Goal: Task Accomplishment & Management: Manage account settings

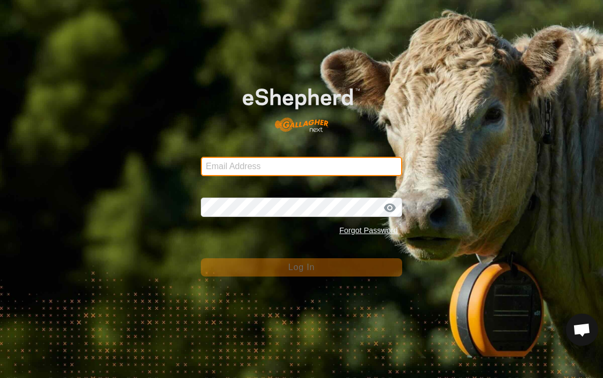
type input "[PERSON_NAME][EMAIL_ADDRESS][PERSON_NAME][DOMAIN_NAME]"
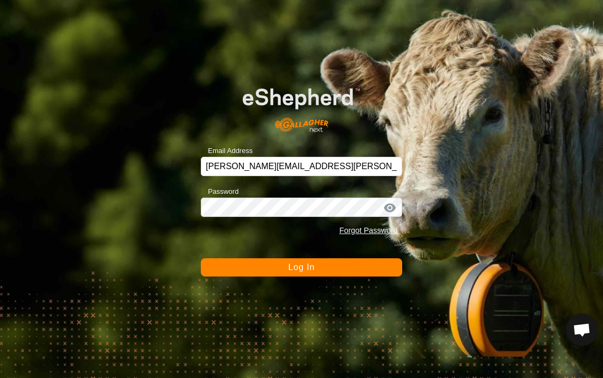
click at [313, 272] on span "Log In" at bounding box center [301, 266] width 26 height 9
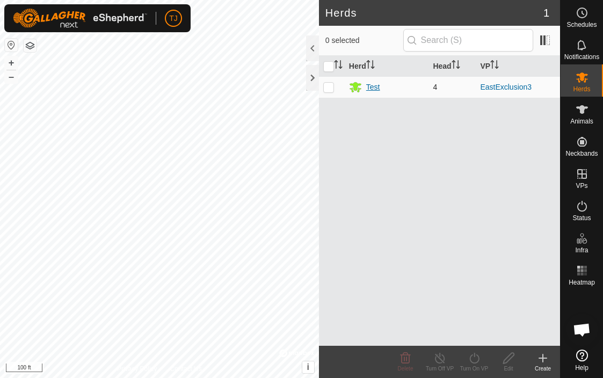
click at [377, 85] on div "Test" at bounding box center [373, 87] width 14 height 11
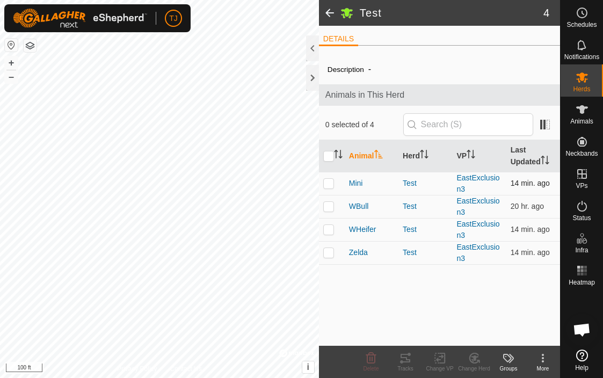
click at [328, 185] on p-checkbox at bounding box center [328, 183] width 11 height 9
checkbox input "true"
click at [404, 357] on icon at bounding box center [405, 358] width 10 height 9
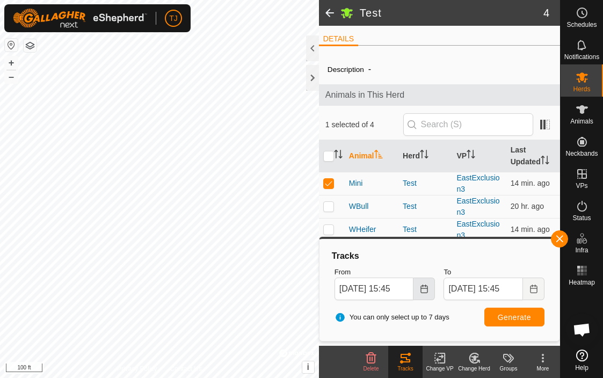
click at [425, 286] on icon "Choose Date" at bounding box center [423, 288] width 7 height 9
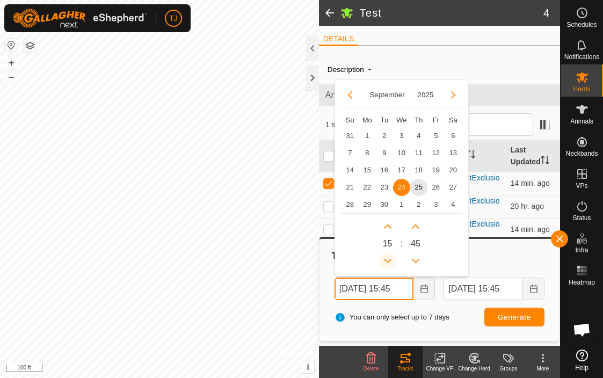
click at [388, 257] on button "Previous Hour" at bounding box center [387, 260] width 17 height 17
click at [416, 188] on span "25" at bounding box center [418, 187] width 17 height 17
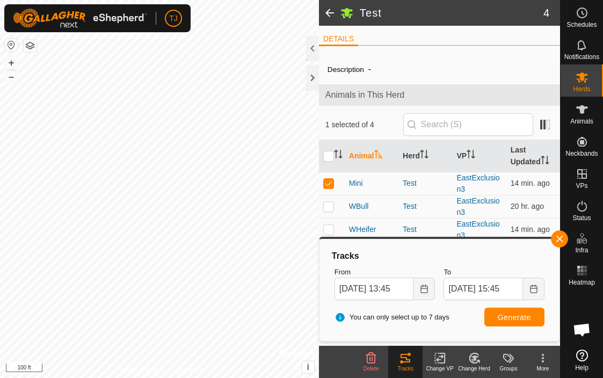
click at [506, 313] on span "Generate" at bounding box center [514, 317] width 33 height 9
click at [424, 286] on icon "Choose Date" at bounding box center [424, 288] width 9 height 9
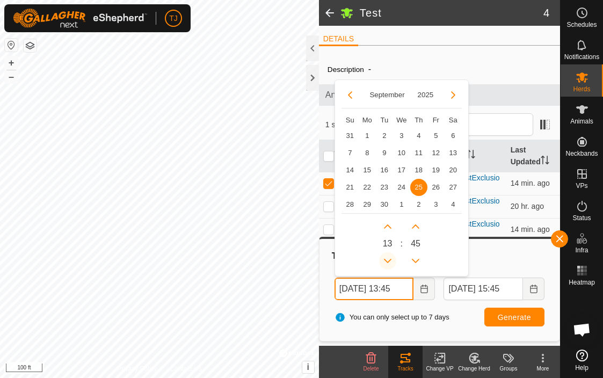
click at [387, 258] on button "Previous Hour" at bounding box center [387, 260] width 17 height 17
click at [387, 258] on icon "Previous Hour" at bounding box center [387, 261] width 9 height 9
click at [387, 258] on button "Previous Hour" at bounding box center [387, 260] width 17 height 17
click at [387, 258] on icon "Previous Hour" at bounding box center [387, 261] width 9 height 9
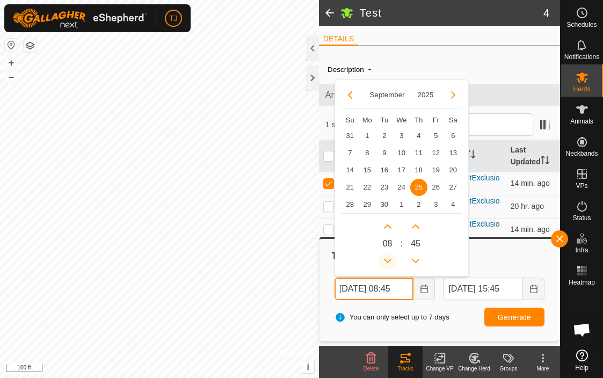
click at [387, 258] on icon "Previous Hour" at bounding box center [387, 261] width 9 height 9
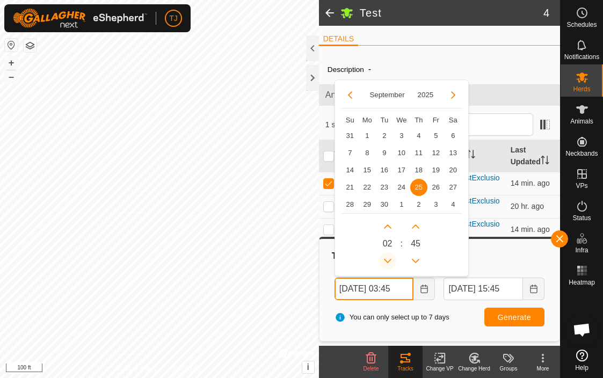
click at [387, 258] on button "Previous Hour" at bounding box center [387, 260] width 17 height 17
click at [400, 188] on span "24" at bounding box center [401, 187] width 17 height 17
type input "Sep 24, 2025 01:45"
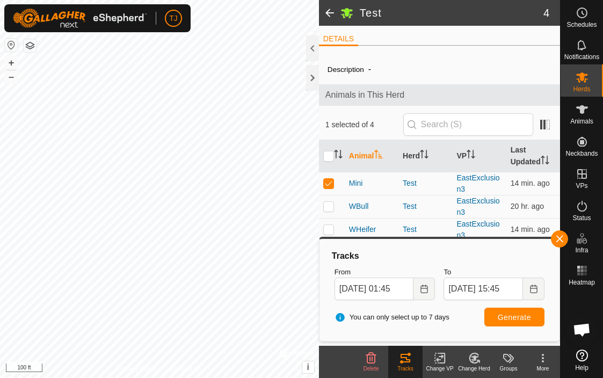
click at [513, 316] on span "Generate" at bounding box center [514, 317] width 33 height 9
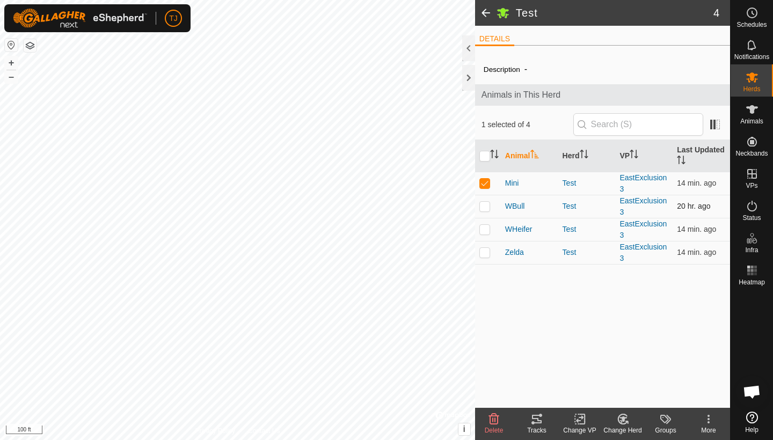
click at [486, 206] on p-checkbox at bounding box center [484, 206] width 11 height 9
checkbox input "true"
click at [485, 230] on p-checkbox at bounding box center [484, 229] width 11 height 9
checkbox input "true"
click at [486, 251] on p-checkbox at bounding box center [484, 252] width 11 height 9
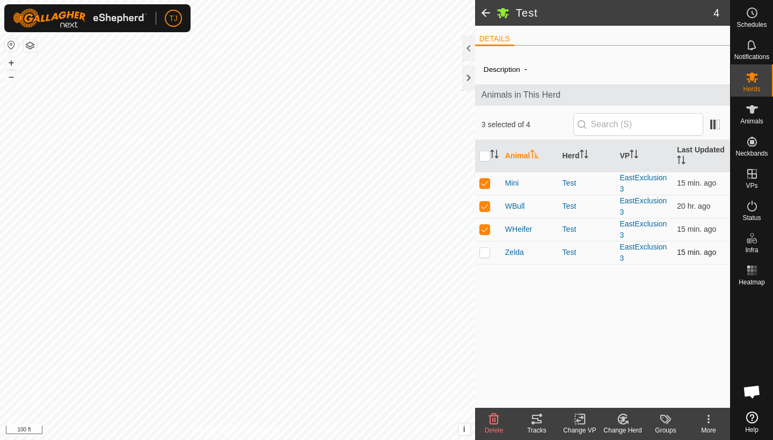
checkbox input "true"
click at [537, 377] on icon at bounding box center [537, 419] width 10 height 9
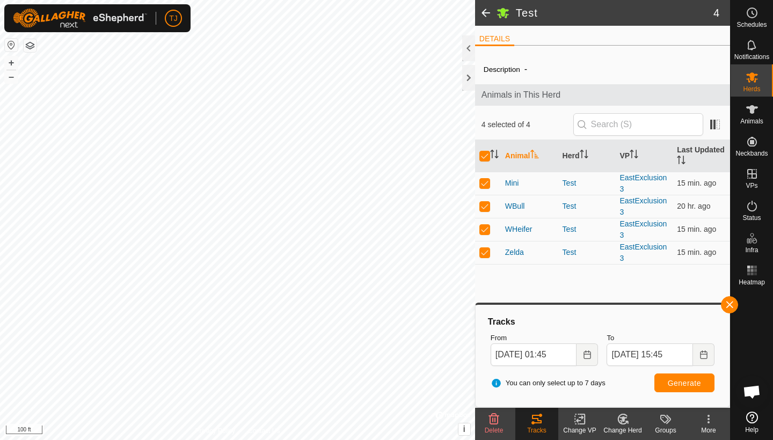
click at [602, 377] on span "Generate" at bounding box center [684, 383] width 33 height 9
click at [12, 63] on button "+" at bounding box center [11, 62] width 13 height 13
click at [13, 77] on button "–" at bounding box center [11, 76] width 13 height 13
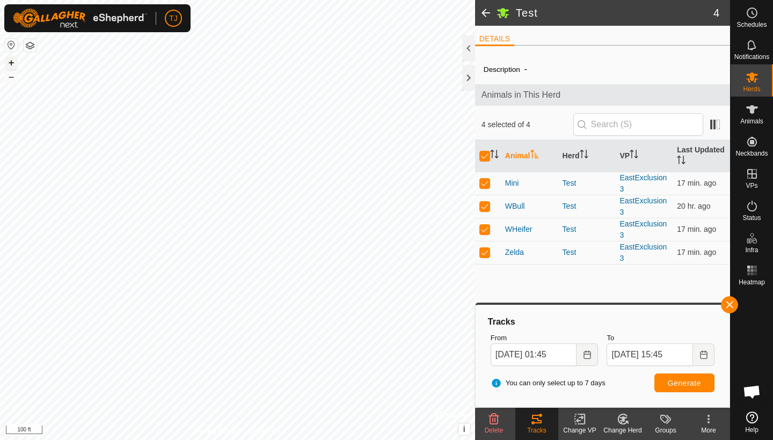
click at [11, 64] on button "+" at bounding box center [11, 62] width 13 height 13
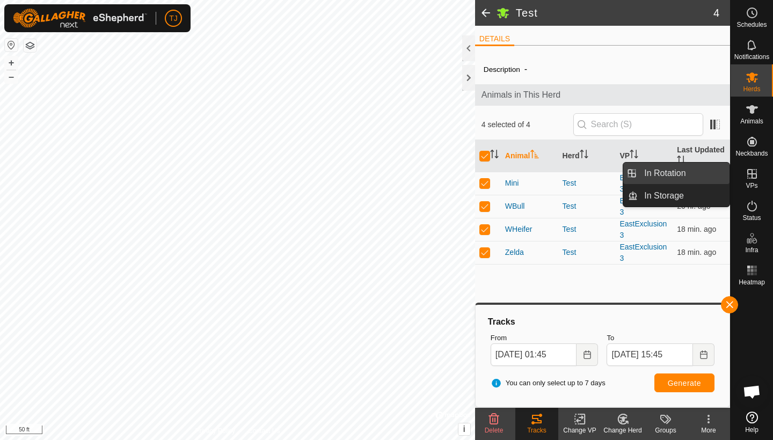
click at [602, 174] on link "In Rotation" at bounding box center [684, 173] width 92 height 21
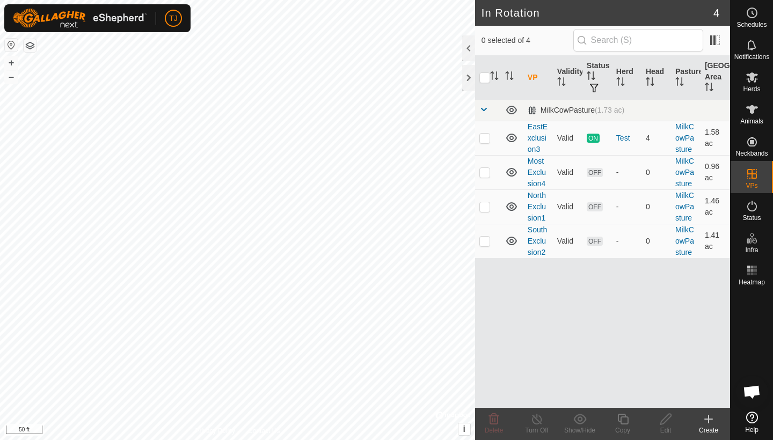
click at [602, 377] on icon at bounding box center [708, 419] width 13 height 13
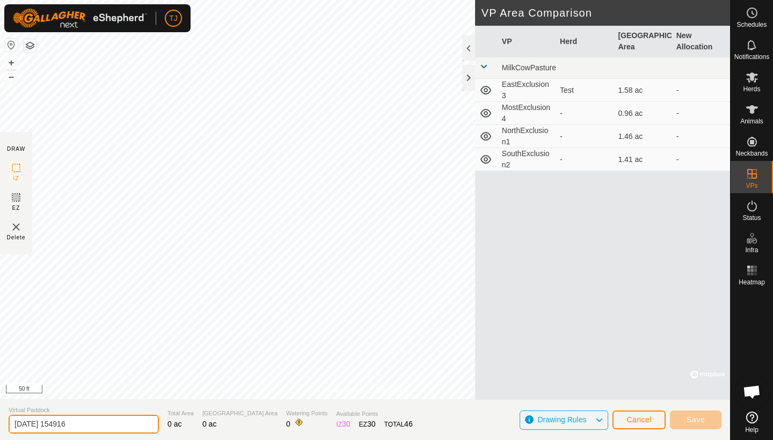
click at [100, 377] on input "2025-09-25 154916" at bounding box center [84, 424] width 150 height 19
type input "2"
type input "MostExclusion5"
click at [18, 226] on img at bounding box center [16, 227] width 13 height 13
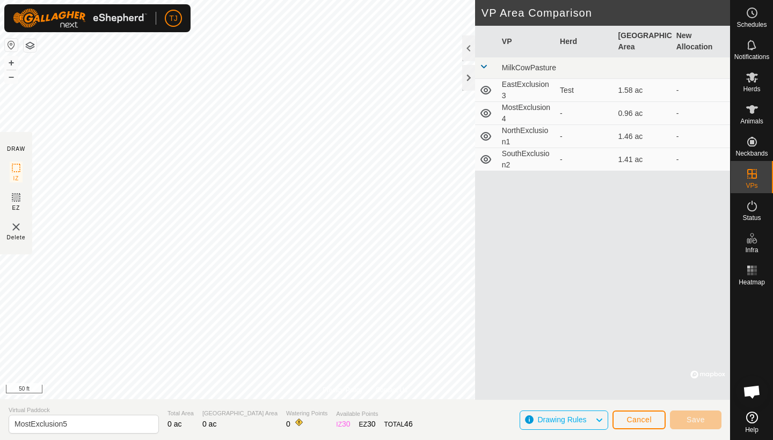
click at [14, 226] on img at bounding box center [16, 227] width 13 height 13
click at [602, 377] on span "Cancel" at bounding box center [638, 419] width 25 height 9
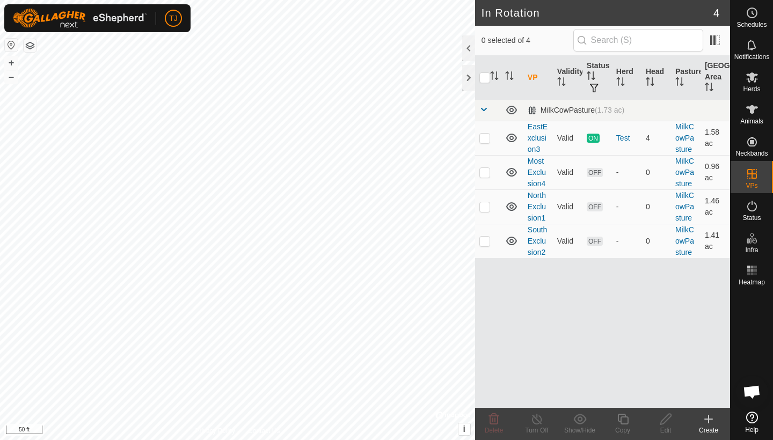
click at [602, 377] on icon at bounding box center [708, 419] width 13 height 13
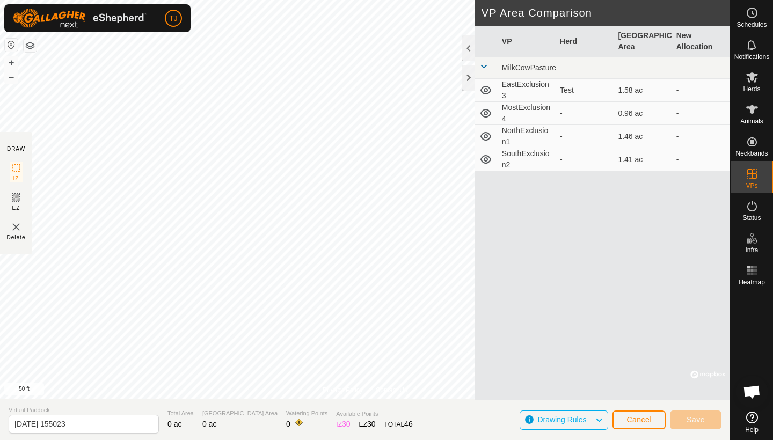
click at [602, 377] on span "Cancel" at bounding box center [638, 419] width 25 height 9
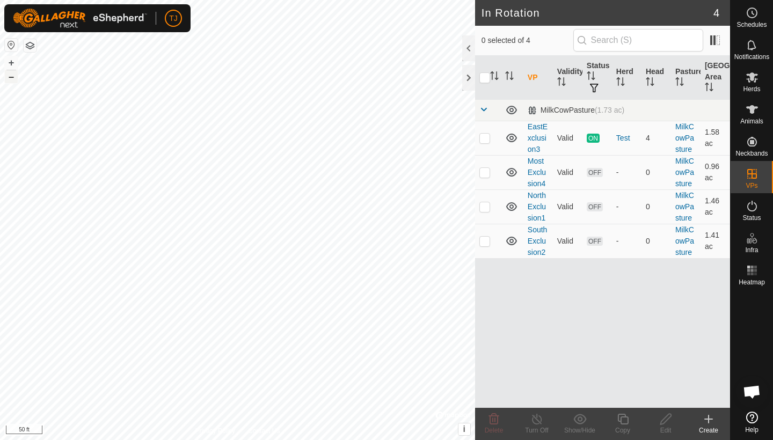
click at [11, 79] on button "–" at bounding box center [11, 76] width 13 height 13
click at [602, 377] on icon at bounding box center [709, 419] width 8 height 0
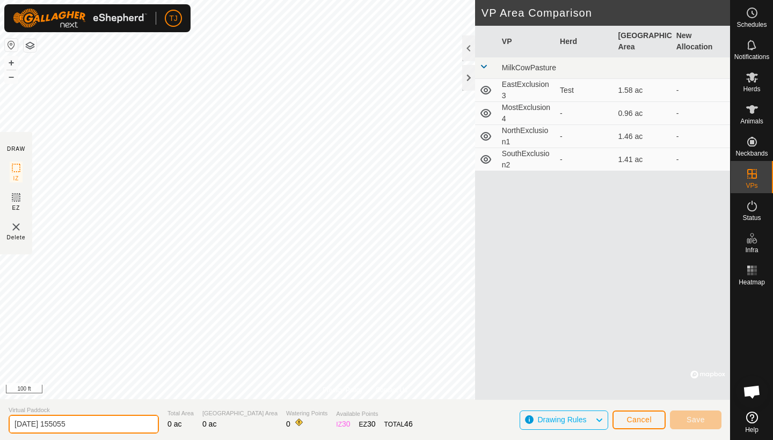
click at [93, 377] on input "2025-09-25 155055" at bounding box center [84, 424] width 150 height 19
type input "2"
type input "MostExclusion5"
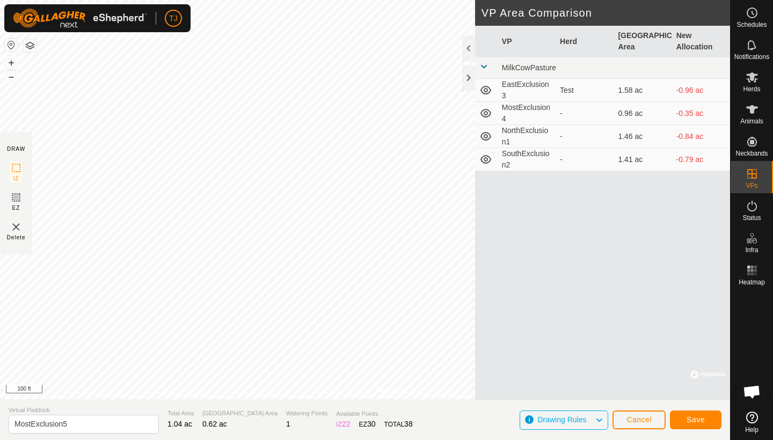
click at [602, 377] on span "Save" at bounding box center [695, 419] width 18 height 9
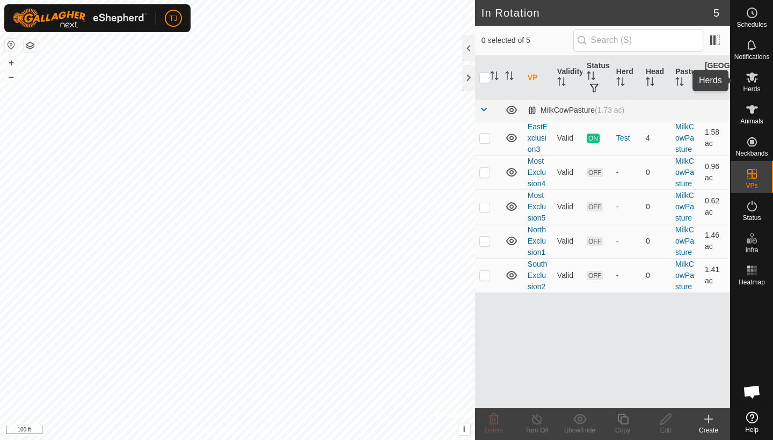
click at [602, 83] on icon at bounding box center [751, 77] width 13 height 13
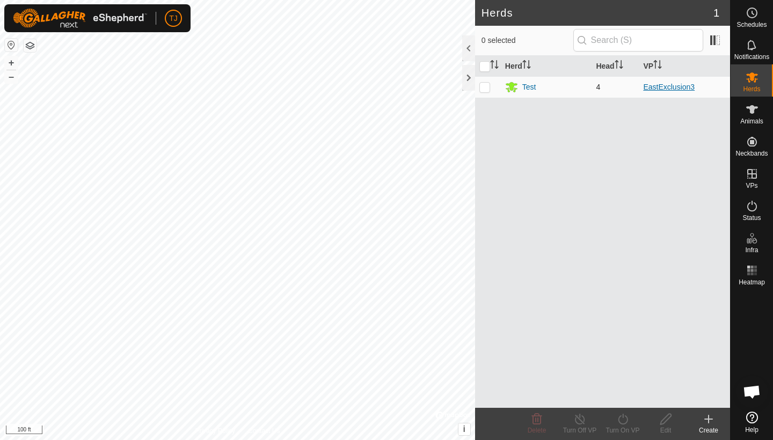
click at [602, 85] on link "EastExclusion3" at bounding box center [669, 87] width 52 height 9
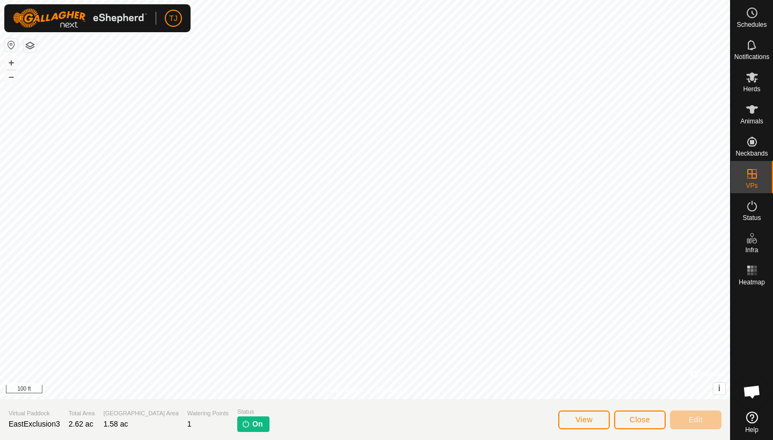
click at [252, 377] on span "On" at bounding box center [257, 424] width 10 height 11
click at [593, 377] on button "View" at bounding box center [584, 420] width 52 height 19
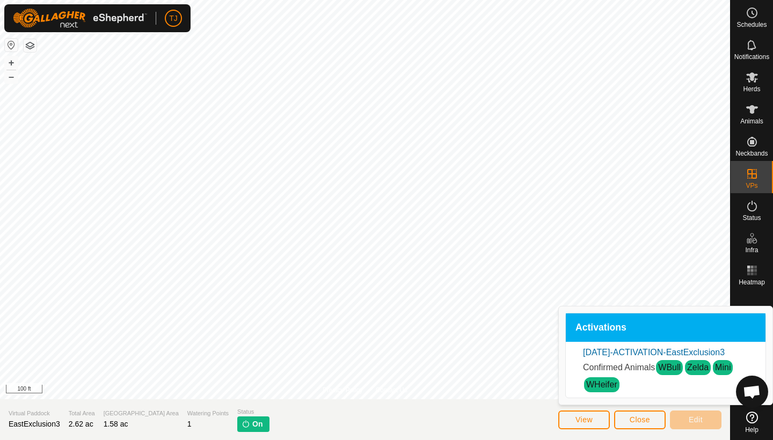
click at [602, 377] on span "Close" at bounding box center [640, 419] width 20 height 9
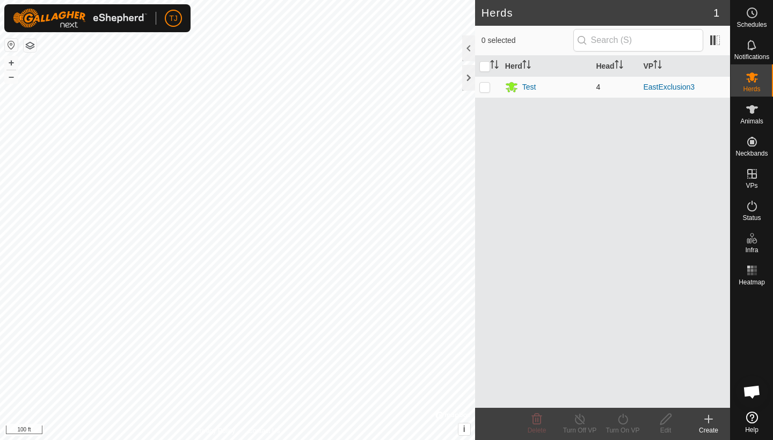
click at [487, 85] on p-checkbox at bounding box center [484, 87] width 11 height 9
checkbox input "true"
click at [579, 377] on icon at bounding box center [579, 419] width 13 height 13
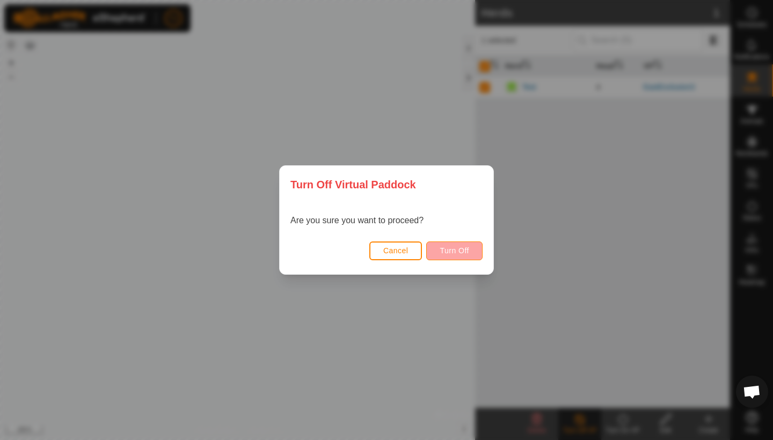
click at [463, 252] on span "Turn Off" at bounding box center [455, 250] width 30 height 9
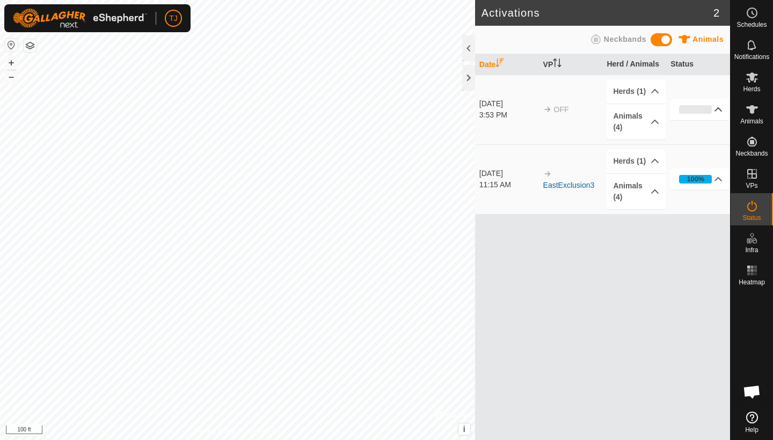
click at [602, 107] on p-accordion-header "0%" at bounding box center [699, 109] width 59 height 21
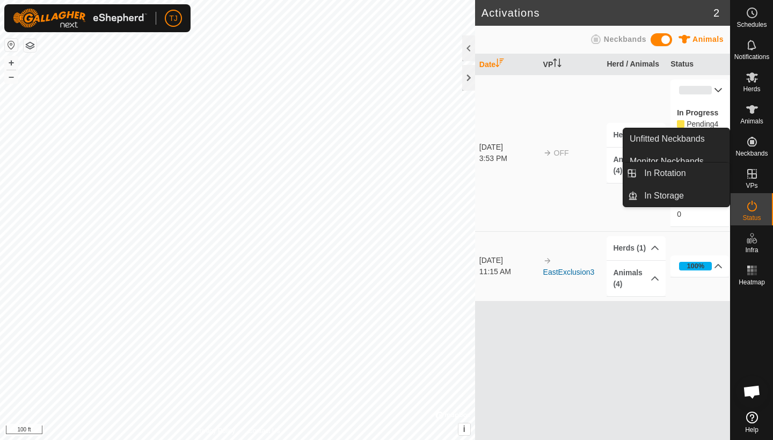
click at [602, 177] on icon at bounding box center [751, 173] width 13 height 13
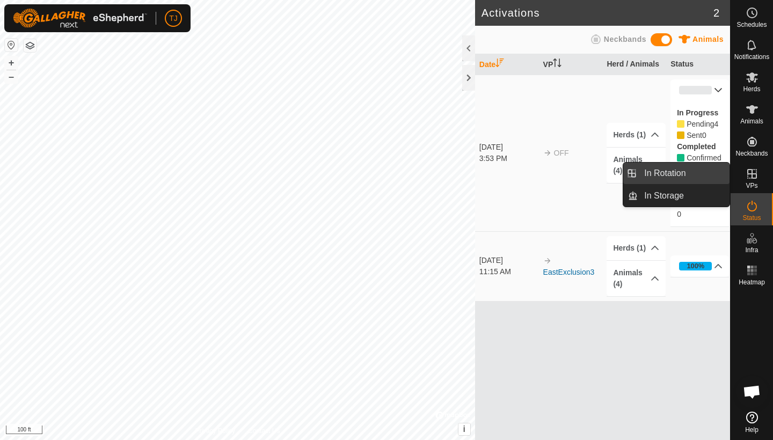
click at [602, 175] on link "In Rotation" at bounding box center [684, 173] width 92 height 21
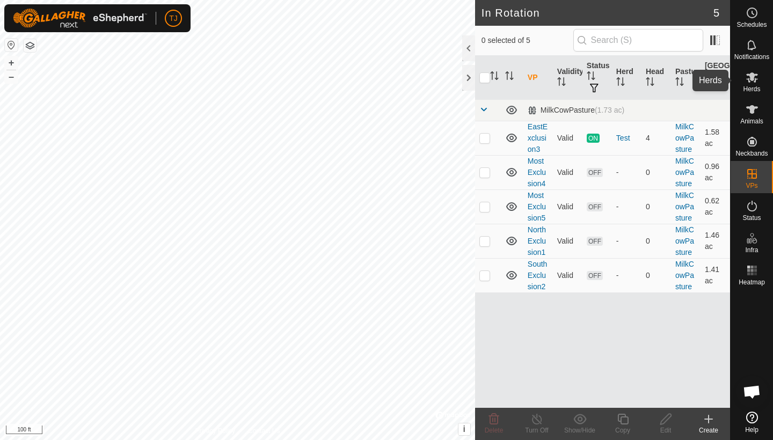
click at [602, 83] on icon at bounding box center [751, 77] width 13 height 13
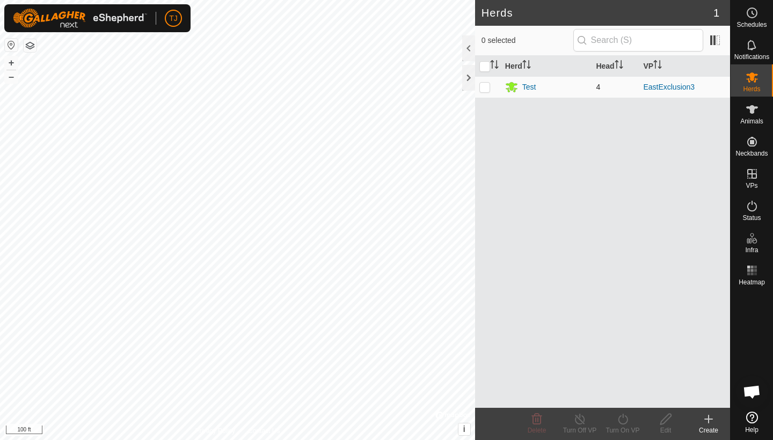
click at [485, 89] on p-checkbox at bounding box center [484, 87] width 11 height 9
checkbox input "true"
click at [602, 377] on icon at bounding box center [622, 419] width 13 height 13
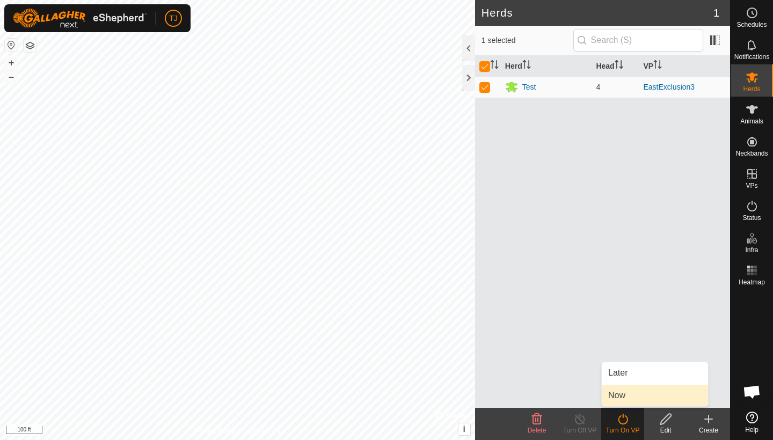
click at [602, 377] on link "Now" at bounding box center [655, 395] width 106 height 21
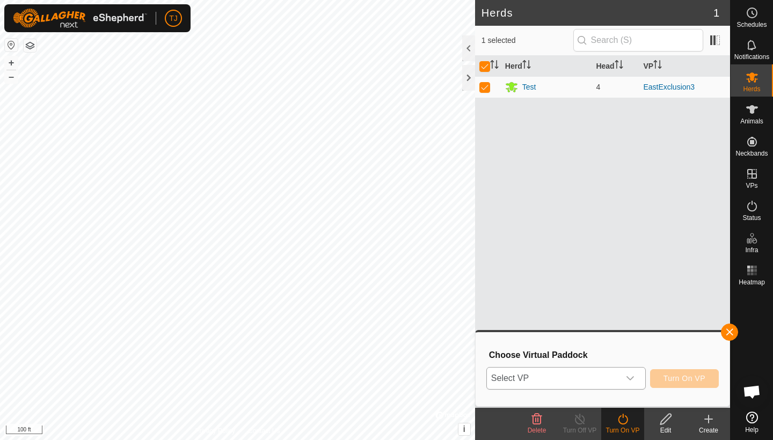
click at [602, 376] on icon "dropdown trigger" at bounding box center [630, 378] width 9 height 9
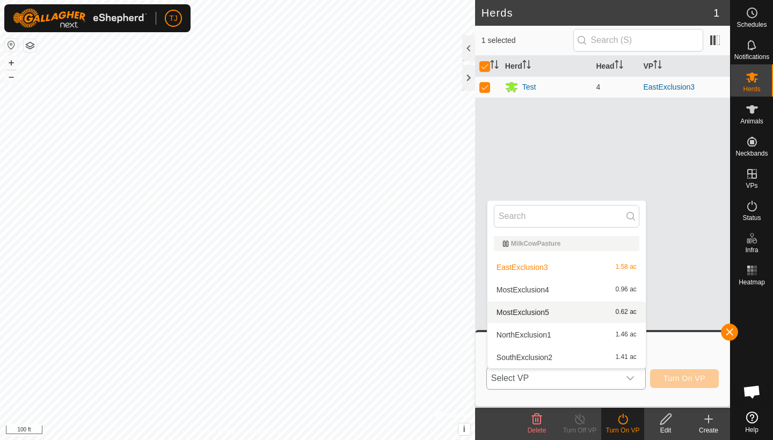
click at [541, 310] on li "MostExclusion5 0.62 ac" at bounding box center [566, 312] width 158 height 21
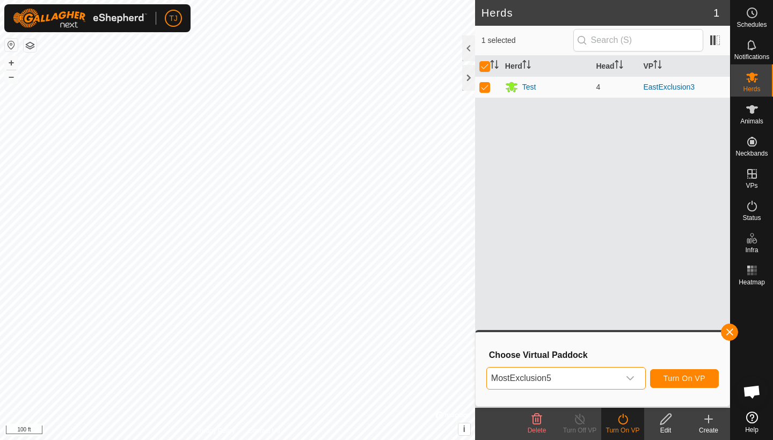
click at [602, 377] on span "Turn On VP" at bounding box center [684, 378] width 42 height 9
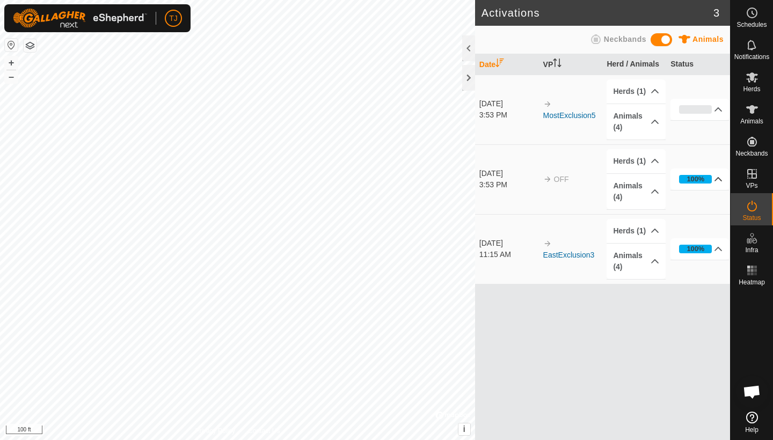
click at [602, 178] on p-accordion-header "100%" at bounding box center [699, 179] width 59 height 21
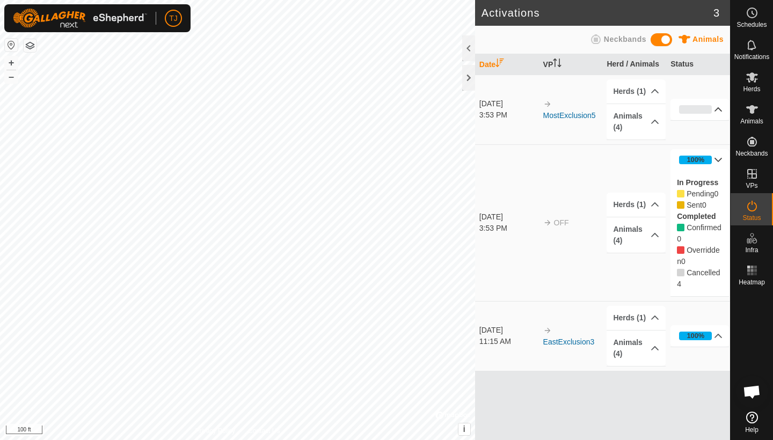
click at [602, 106] on p-accordion-header "0%" at bounding box center [699, 109] width 59 height 21
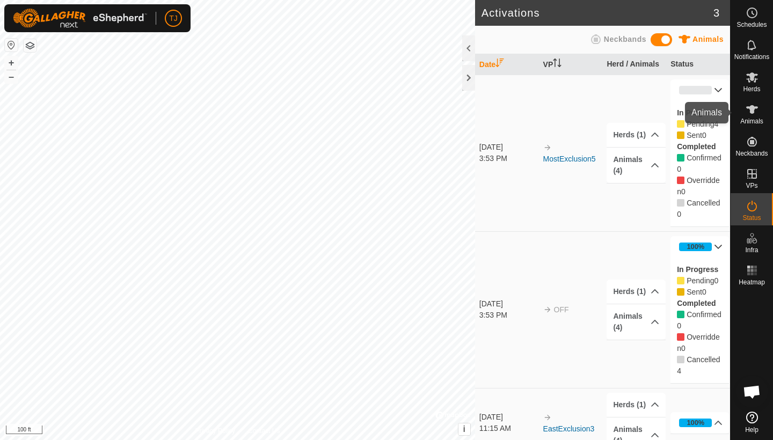
click at [602, 111] on icon at bounding box center [752, 109] width 12 height 9
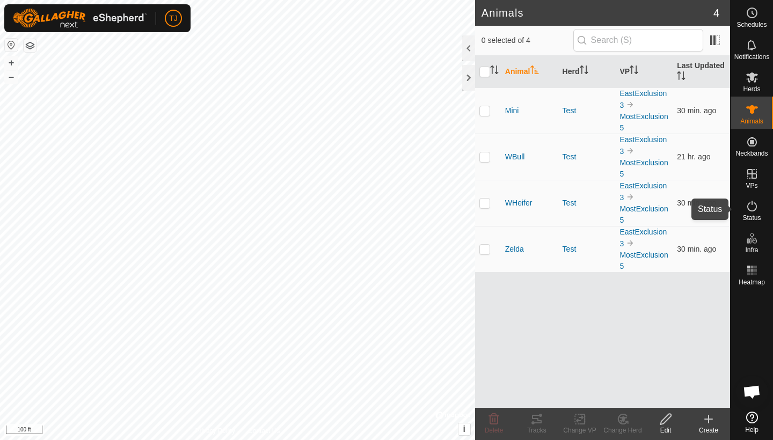
click at [753, 212] on icon at bounding box center [751, 206] width 13 height 13
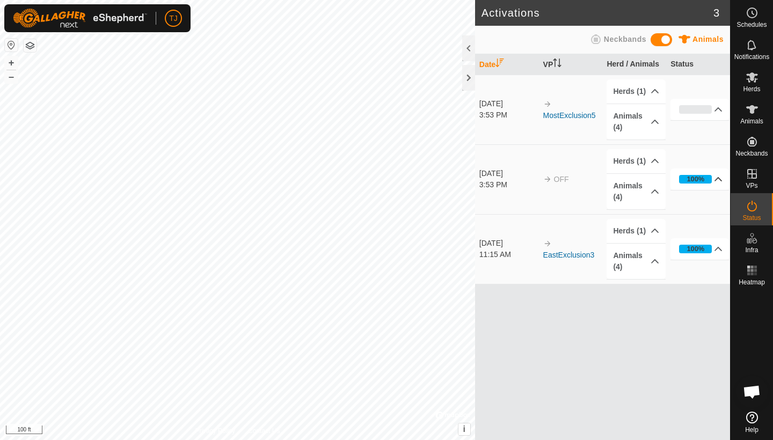
click at [719, 179] on p-accordion-header "100%" at bounding box center [699, 179] width 59 height 21
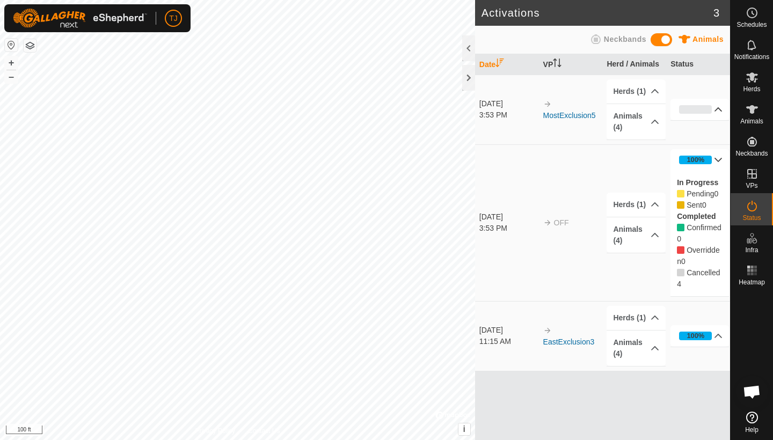
click at [717, 108] on p-accordion-header "0%" at bounding box center [699, 109] width 59 height 21
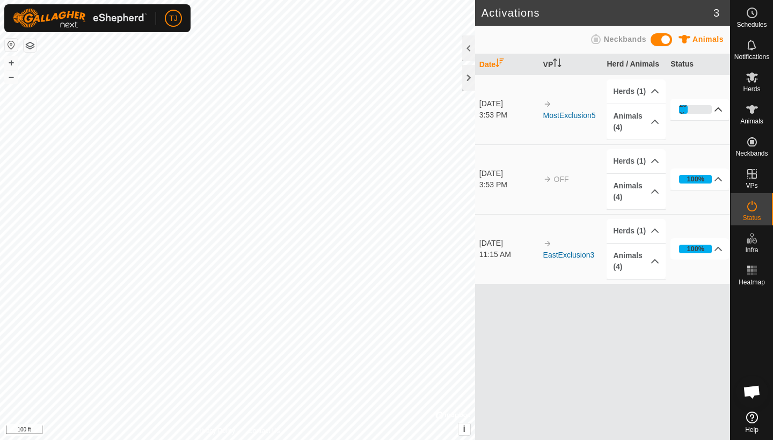
click at [720, 111] on p-accordion-header "25%" at bounding box center [699, 109] width 59 height 21
click at [719, 178] on p-accordion-header "100%" at bounding box center [699, 179] width 59 height 21
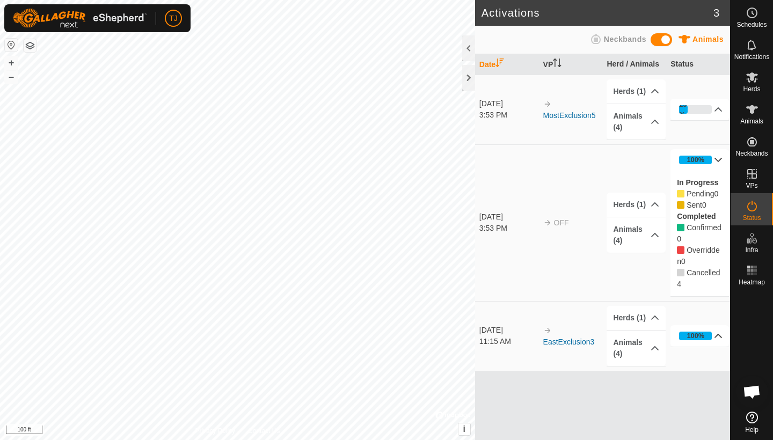
click at [720, 338] on p-accordion-header "100%" at bounding box center [699, 335] width 59 height 21
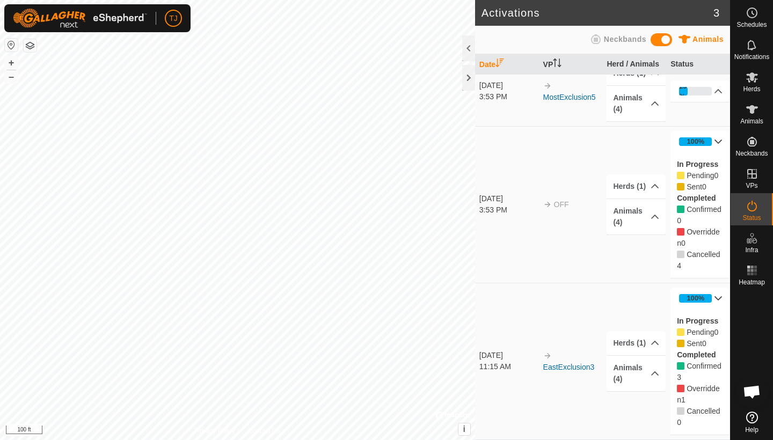
scroll to position [18, 0]
click at [719, 295] on p-accordion-header "100%" at bounding box center [699, 298] width 59 height 21
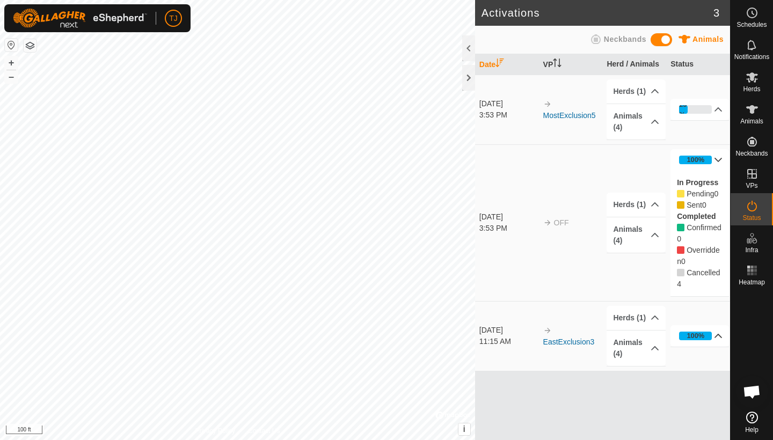
scroll to position [0, 0]
click at [719, 158] on p-accordion-header "100%" at bounding box center [699, 159] width 59 height 21
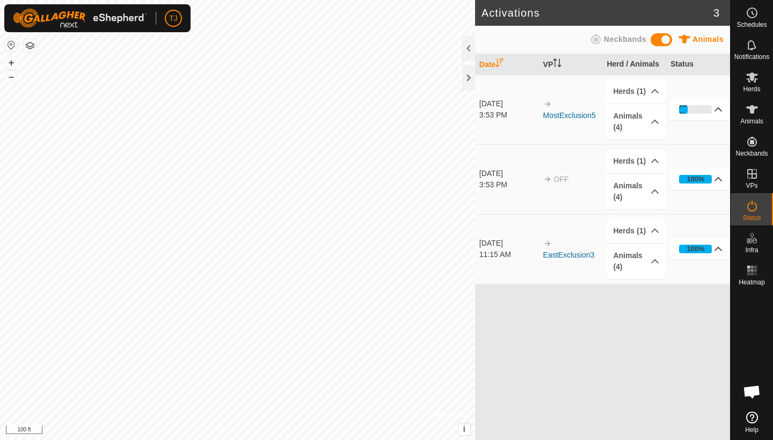
click at [720, 110] on p-accordion-header "25%" at bounding box center [699, 109] width 59 height 21
click at [721, 110] on p-accordion-header "25%" at bounding box center [699, 109] width 59 height 21
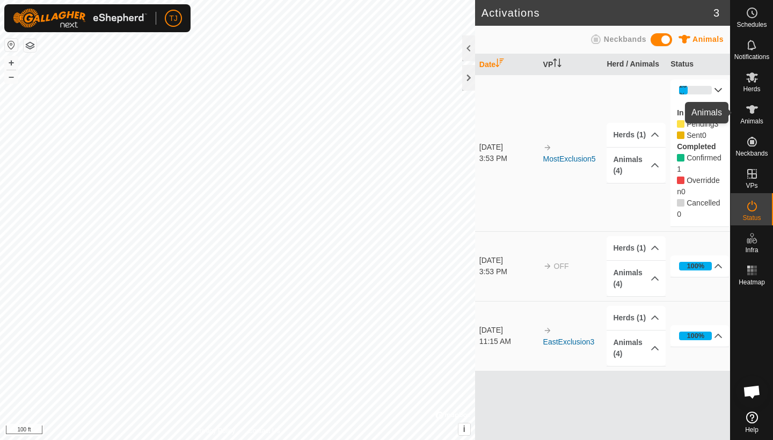
click at [754, 119] on span "Animals" at bounding box center [751, 121] width 23 height 6
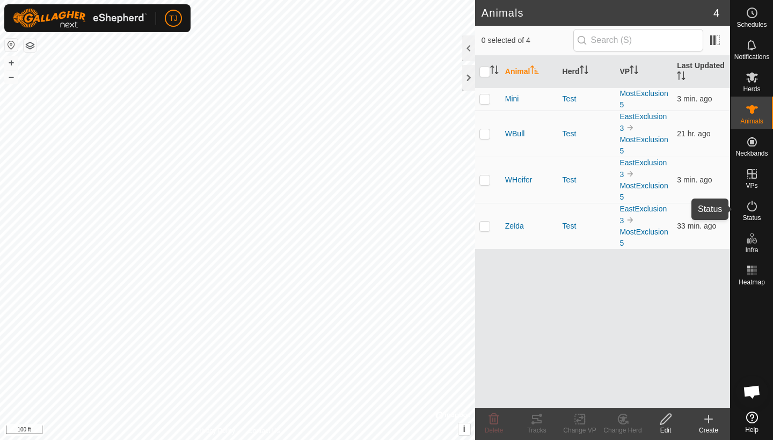
click at [752, 208] on icon at bounding box center [751, 206] width 13 height 13
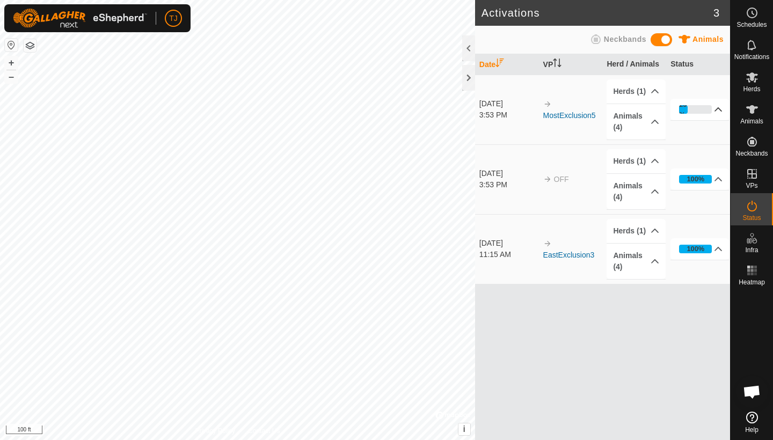
click at [720, 111] on p-accordion-header "25%" at bounding box center [699, 109] width 59 height 21
click at [721, 110] on p-accordion-header "25%" at bounding box center [699, 109] width 59 height 21
